Goal: Information Seeking & Learning: Check status

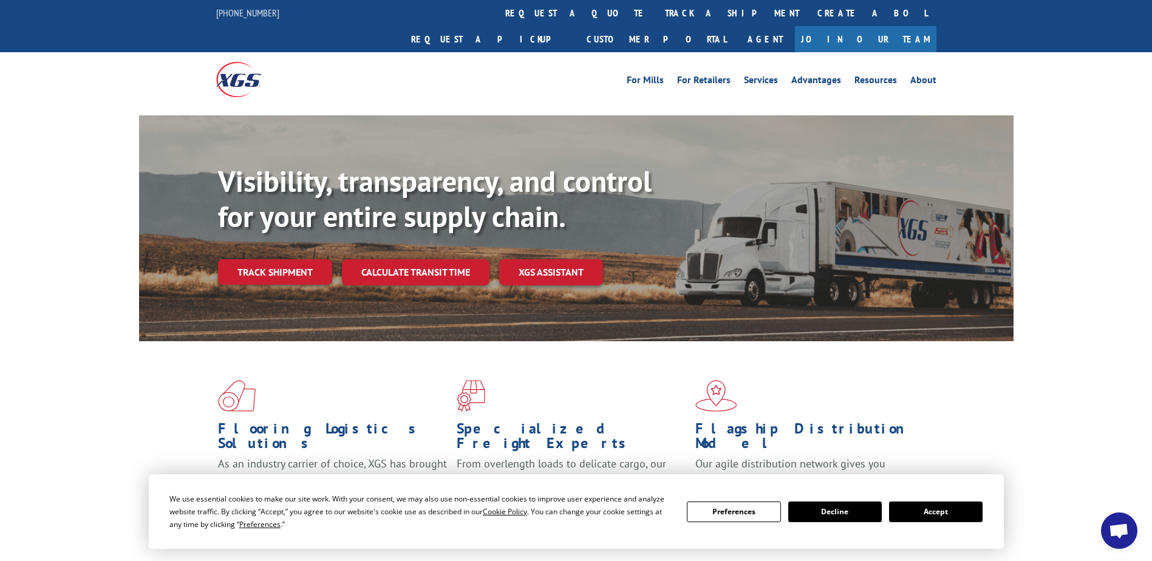
click at [656, 10] on link "track a shipment" at bounding box center [732, 13] width 152 height 26
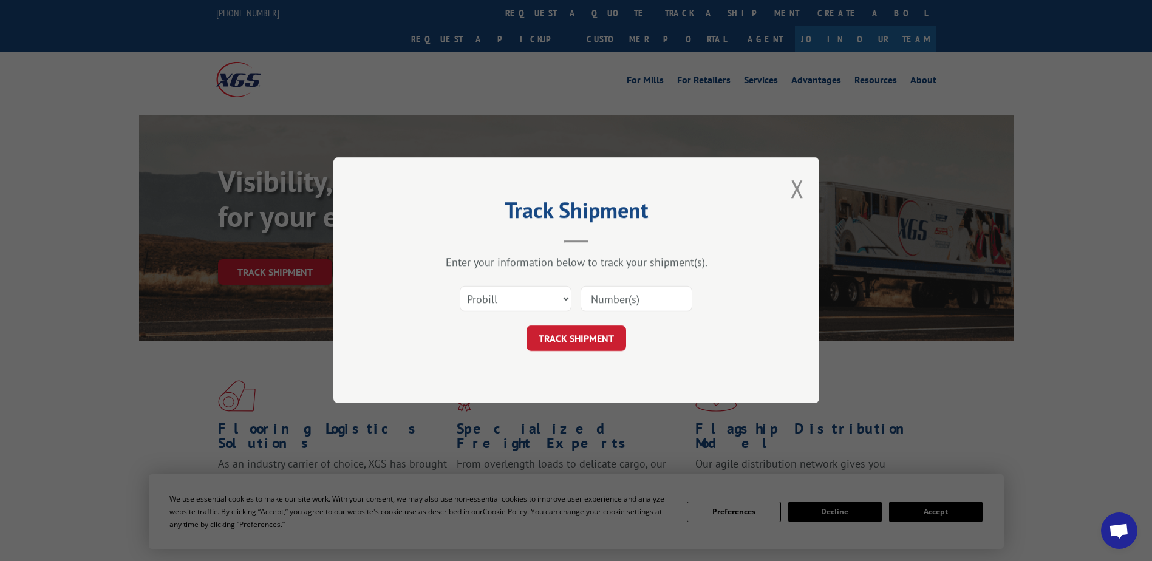
click at [627, 295] on input at bounding box center [636, 299] width 112 height 25
paste input "MEM03446234"
type input "MEM03446234"
click at [566, 340] on button "TRACK SHIPMENT" at bounding box center [576, 338] width 100 height 25
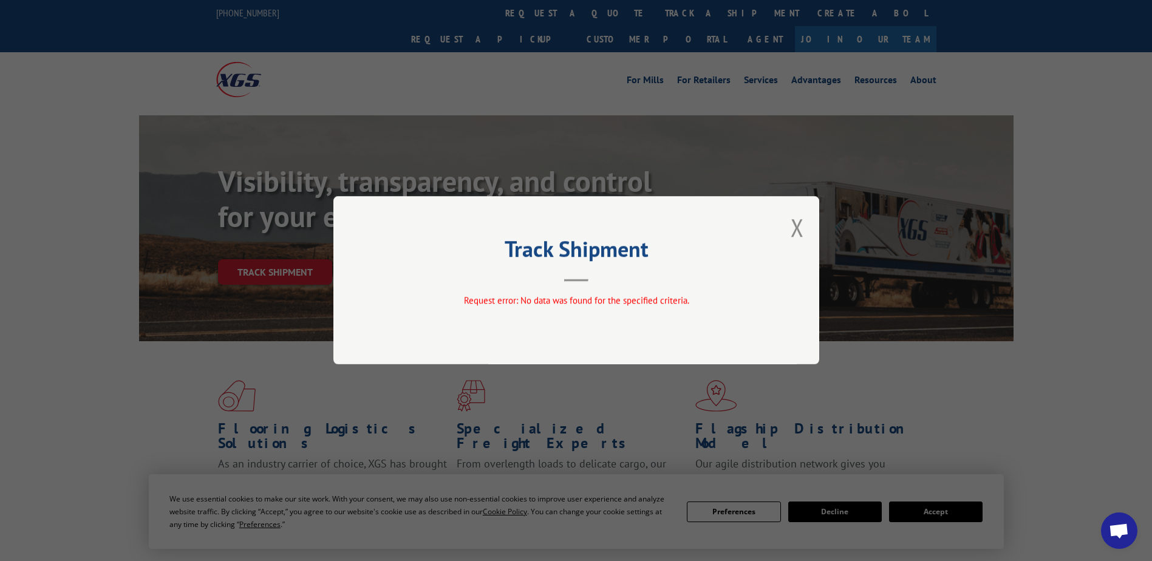
click at [665, 318] on div "Track Shipment Request error: No data was found for the specified criteria." at bounding box center [576, 280] width 486 height 168
click at [794, 234] on button "Close modal" at bounding box center [796, 227] width 13 height 32
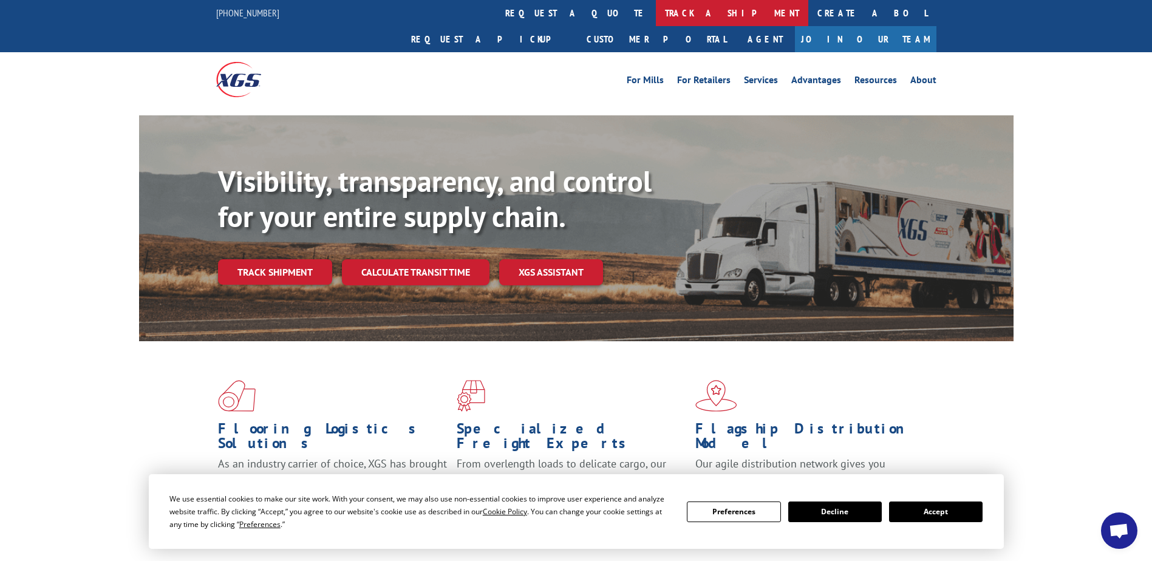
click at [656, 15] on link "track a shipment" at bounding box center [732, 13] width 152 height 26
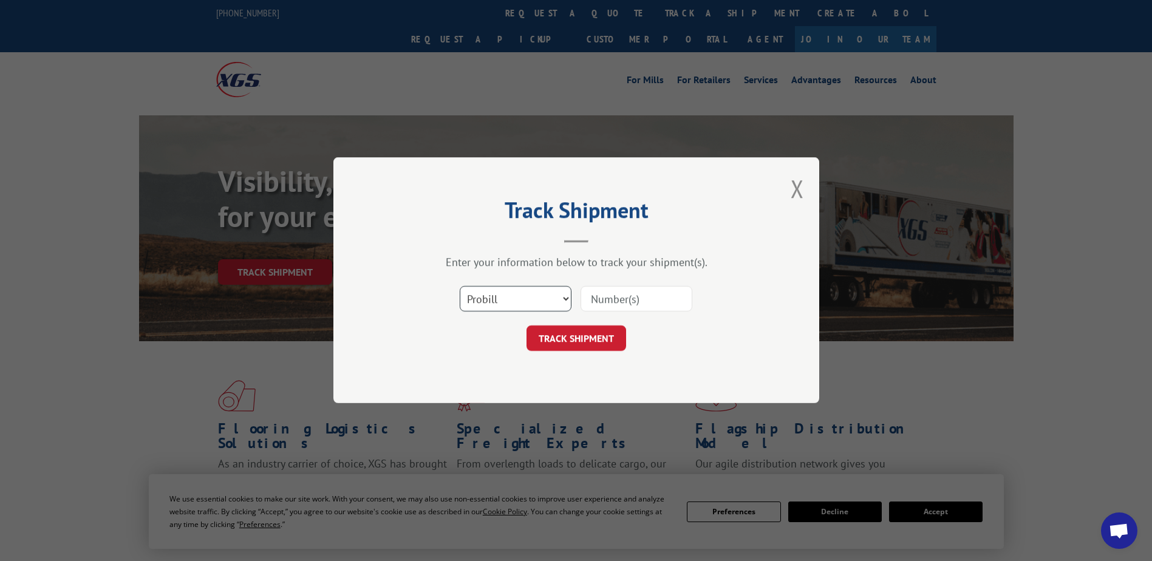
click at [505, 297] on select "Select category... Probill BOL PO" at bounding box center [516, 299] width 112 height 25
select select "bol"
click at [460, 287] on select "Select category... Probill BOL PO" at bounding box center [516, 299] width 112 height 25
click at [606, 307] on input at bounding box center [636, 299] width 112 height 25
paste input "MEM03446234"
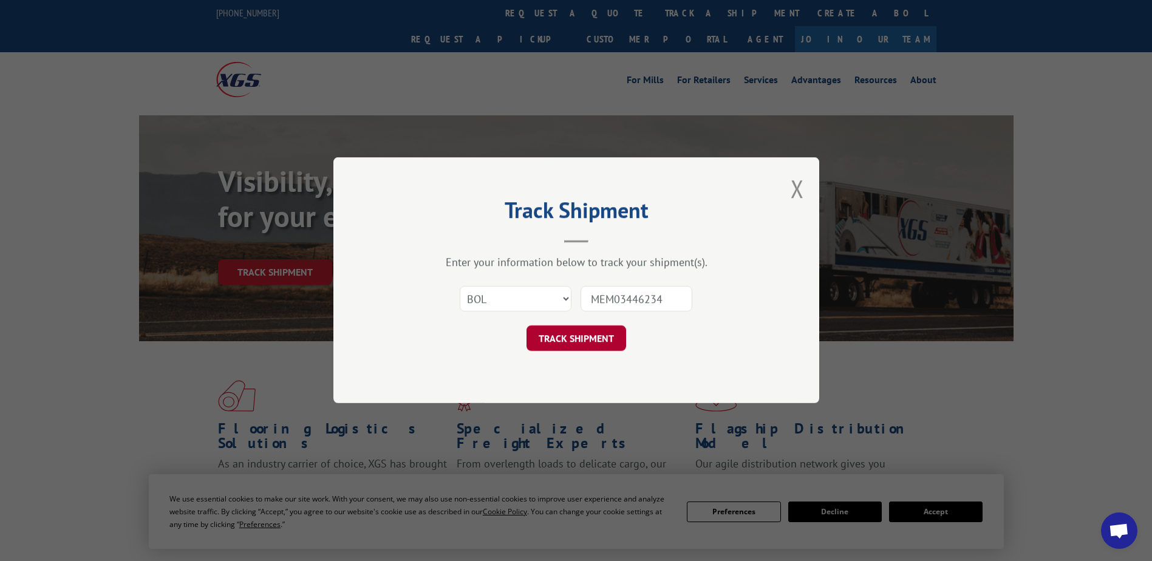
type input "MEM03446234"
click at [589, 330] on button "TRACK SHIPMENT" at bounding box center [576, 338] width 100 height 25
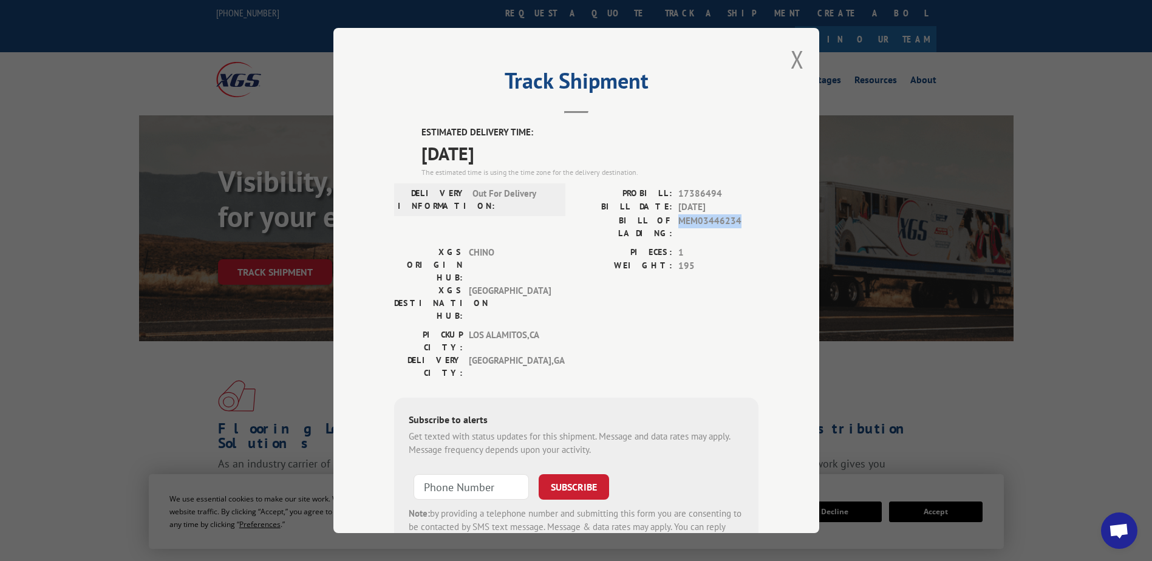
drag, startPoint x: 674, startPoint y: 220, endPoint x: 739, endPoint y: 223, distance: 65.0
click at [739, 223] on span "MEM03446234" at bounding box center [718, 226] width 80 height 25
drag, startPoint x: 632, startPoint y: 192, endPoint x: 719, endPoint y: 194, distance: 87.4
click at [719, 194] on div "PROBILL: 17386494" at bounding box center [667, 194] width 182 height 14
drag, startPoint x: 719, startPoint y: 194, endPoint x: 707, endPoint y: 192, distance: 12.2
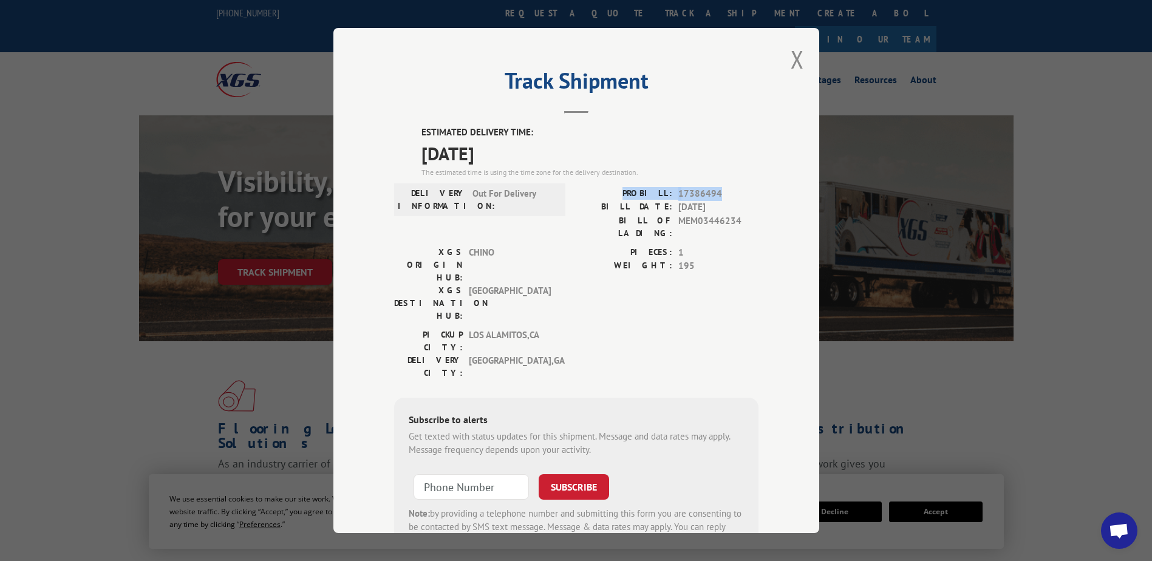
copy div "PROBILL: 17386494"
click at [711, 270] on div "PIECES: 1 WEIGHT: 195" at bounding box center [667, 287] width 182 height 83
click at [804, 52] on div "Track Shipment ESTIMATED DELIVERY TIME: [DATE] The estimated time is using the …" at bounding box center [576, 280] width 486 height 505
click at [794, 55] on button "Close modal" at bounding box center [796, 59] width 13 height 32
